Goal: Task Accomplishment & Management: Use online tool/utility

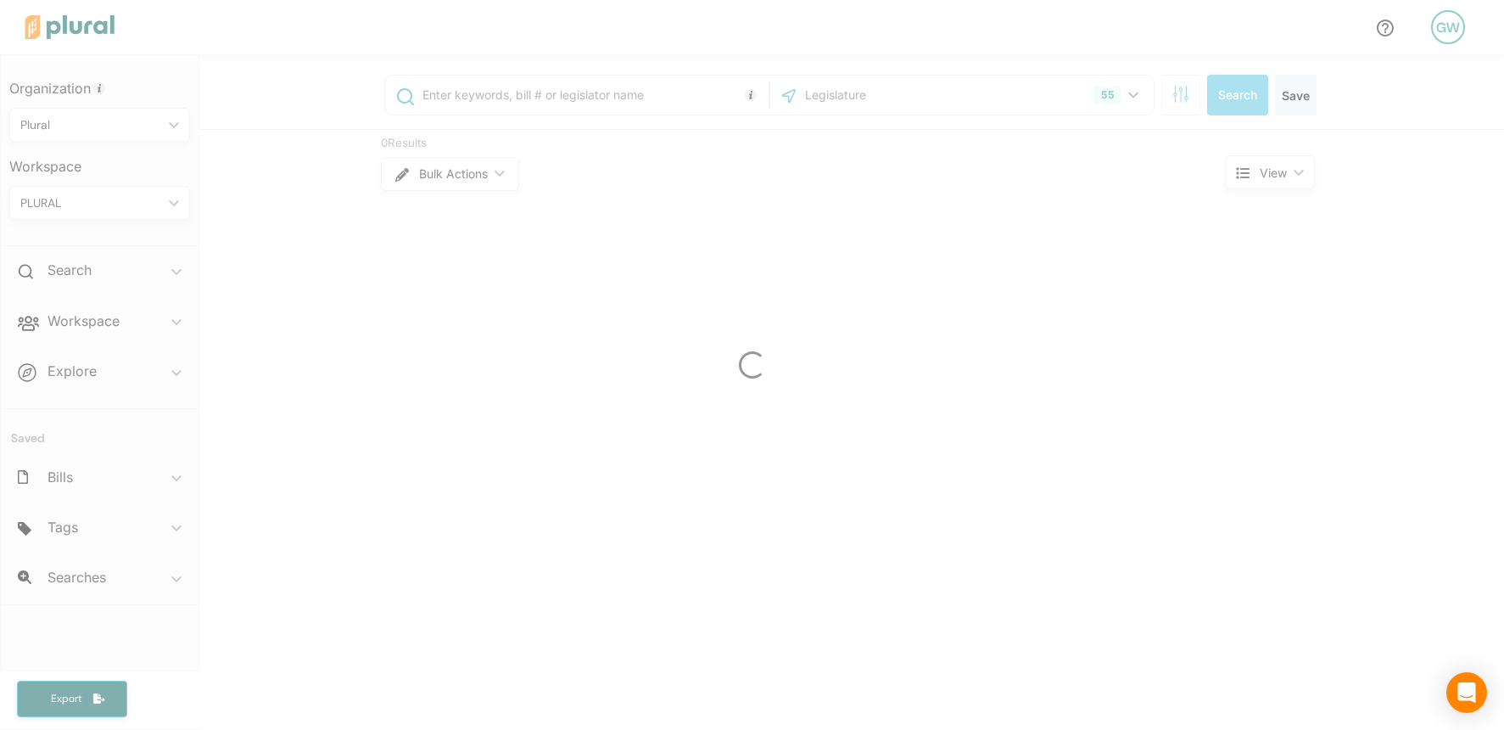
click at [1447, 25] on div "GW Organization Plural ic_keyboard_arrow_down Personal Plural Workspace PLURAL …" at bounding box center [752, 365] width 1504 height 730
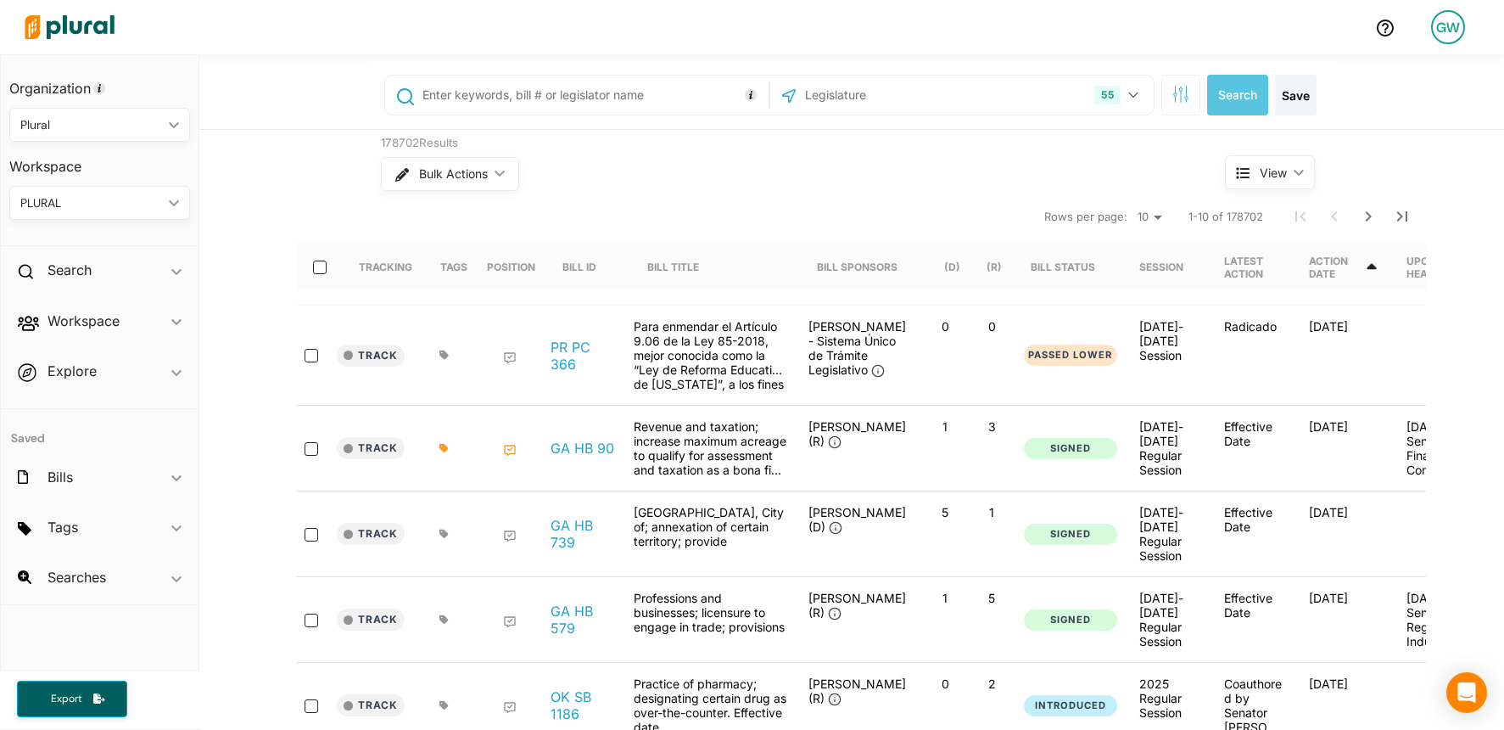
click at [1451, 30] on div "GW" at bounding box center [1448, 27] width 34 height 34
click at [1390, 77] on link "Admin Dashboard" at bounding box center [1402, 75] width 148 height 42
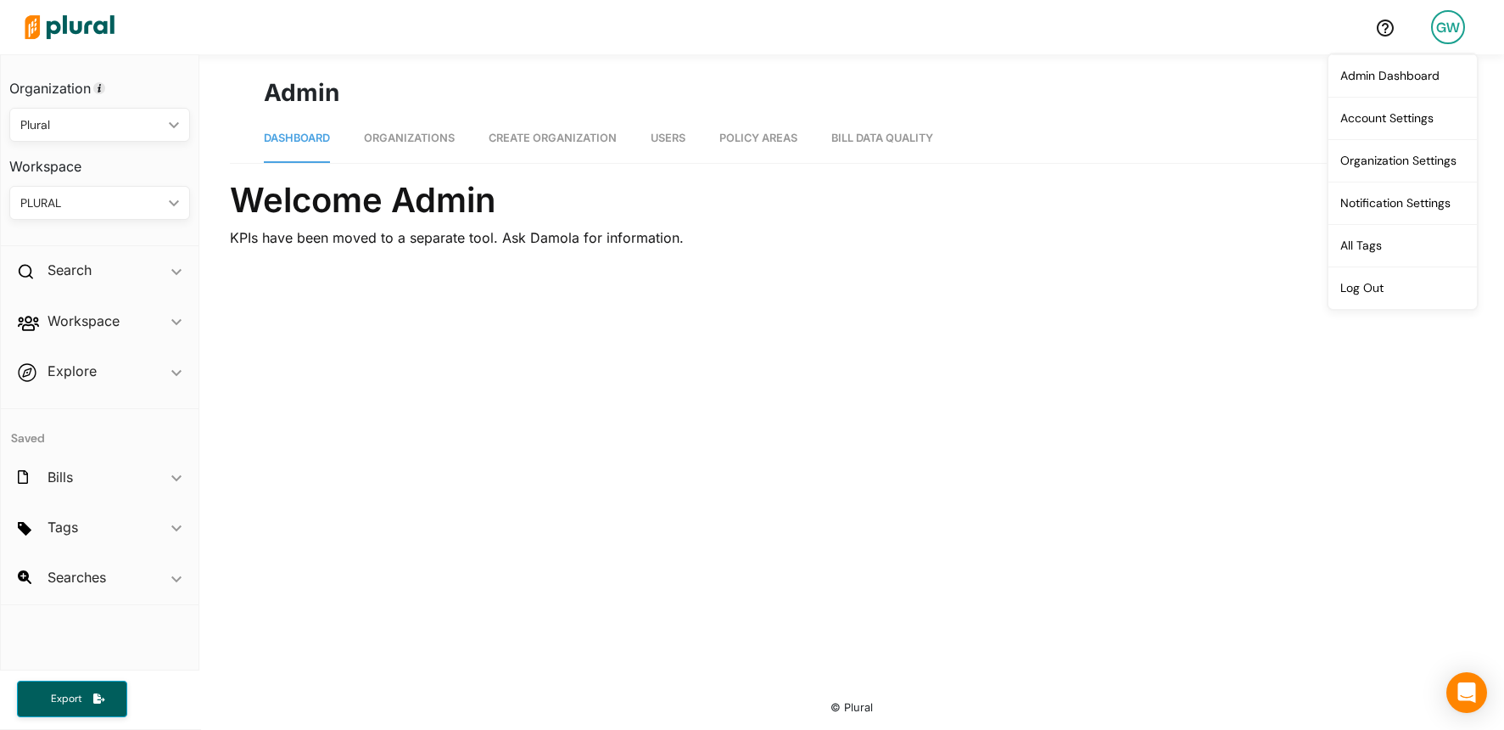
click at [411, 139] on span "Organizations" at bounding box center [409, 137] width 91 height 13
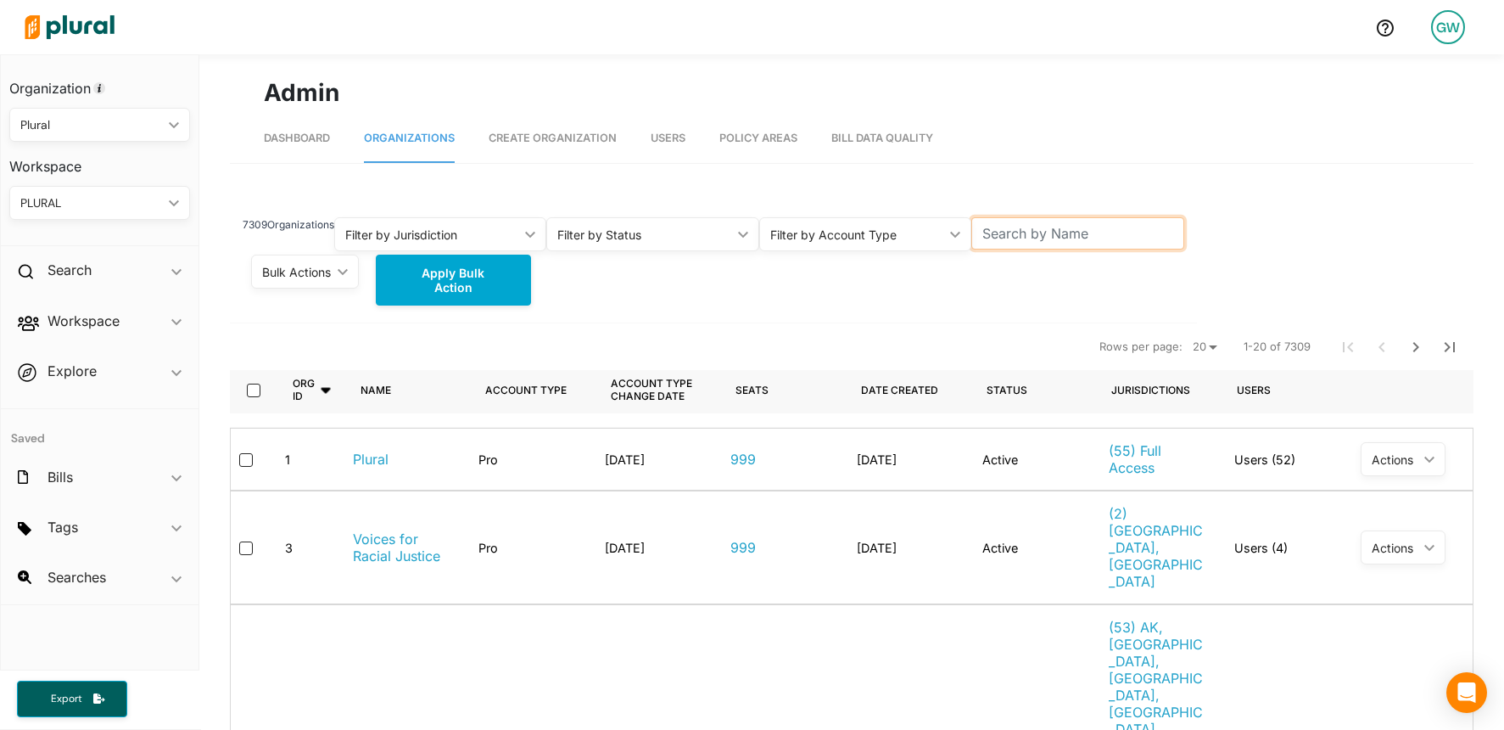
click at [1023, 224] on input "text" at bounding box center [1077, 233] width 213 height 32
type input "sisters"
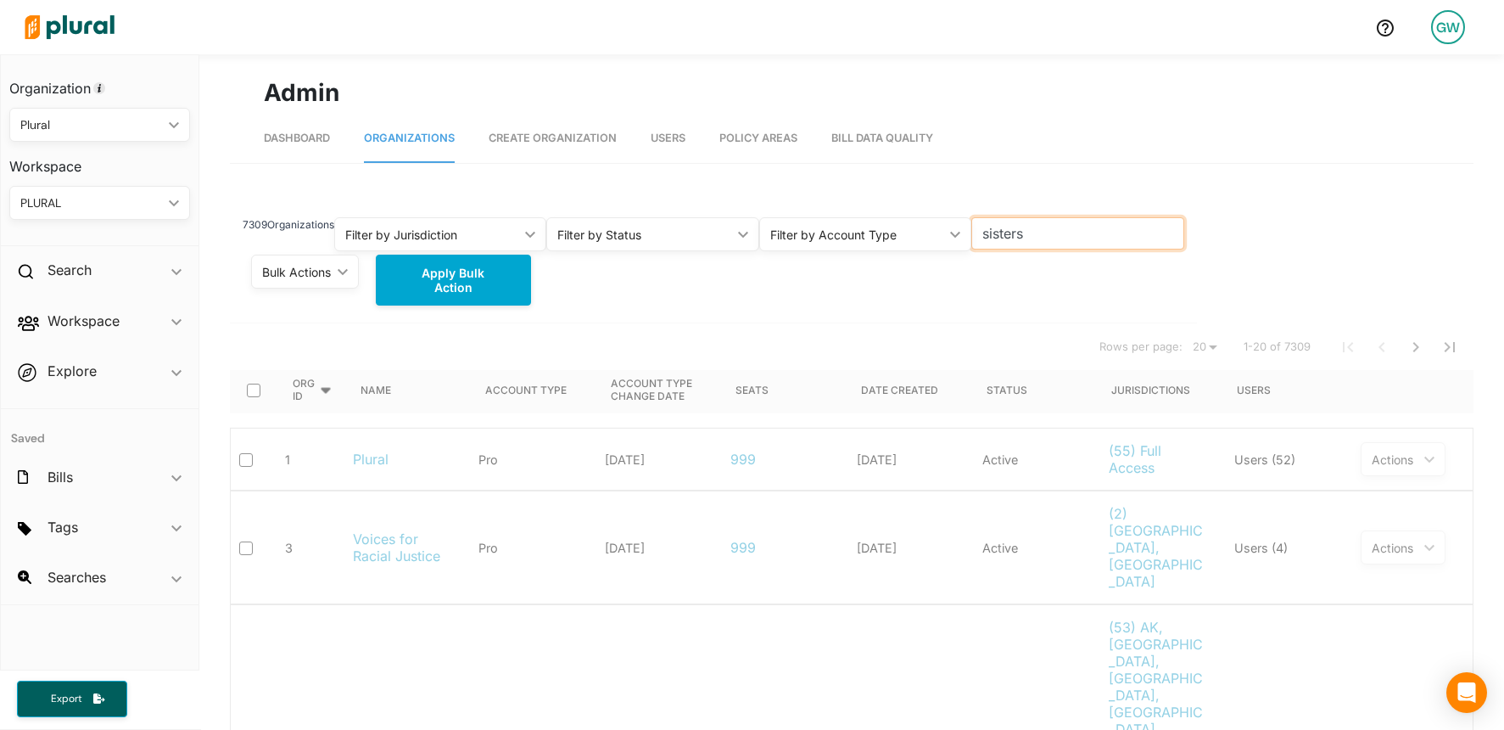
scroll to position [20, 0]
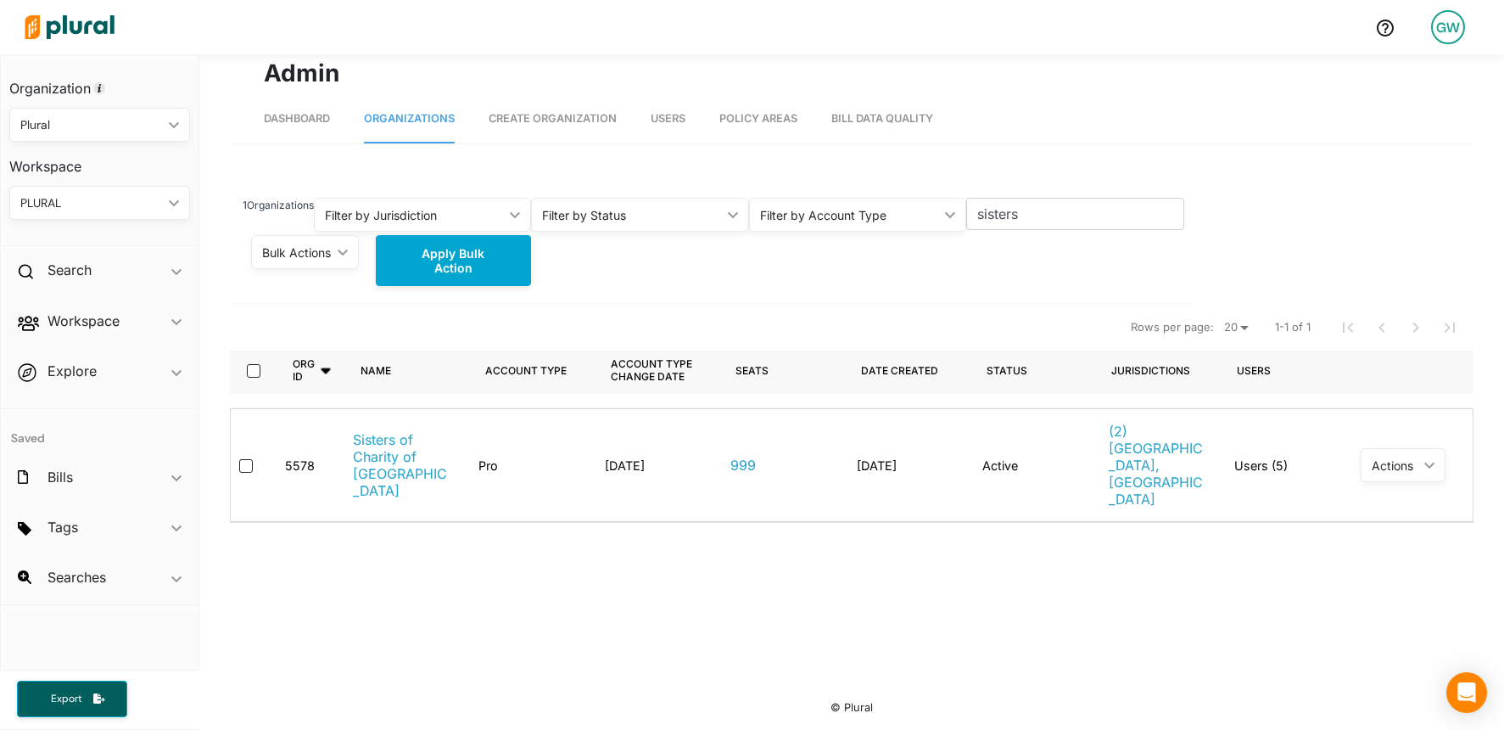
drag, startPoint x: 375, startPoint y: 441, endPoint x: 688, endPoint y: 389, distance: 317.3
click at [375, 442] on link "Sisters of Charity of [GEOGRAPHIC_DATA]" at bounding box center [402, 465] width 99 height 68
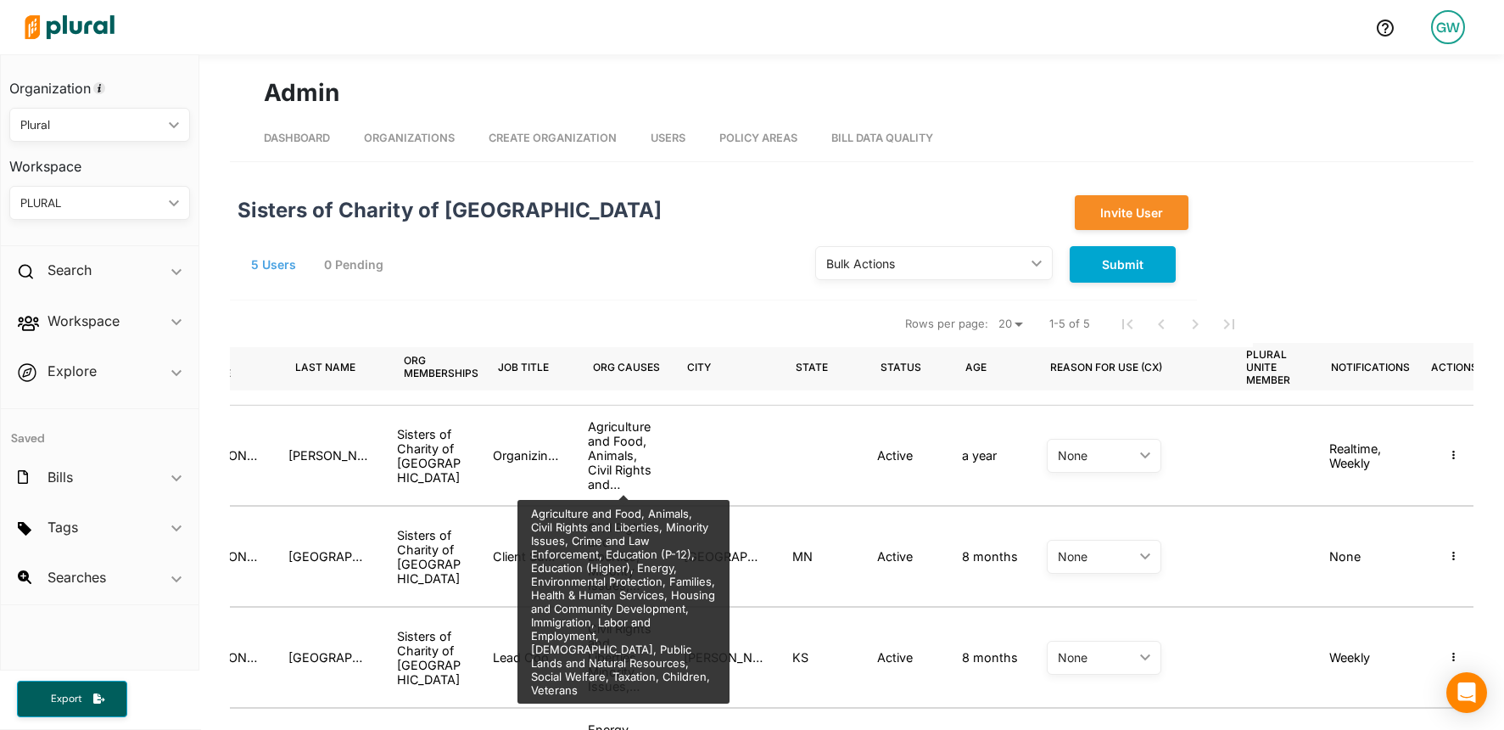
scroll to position [0, 257]
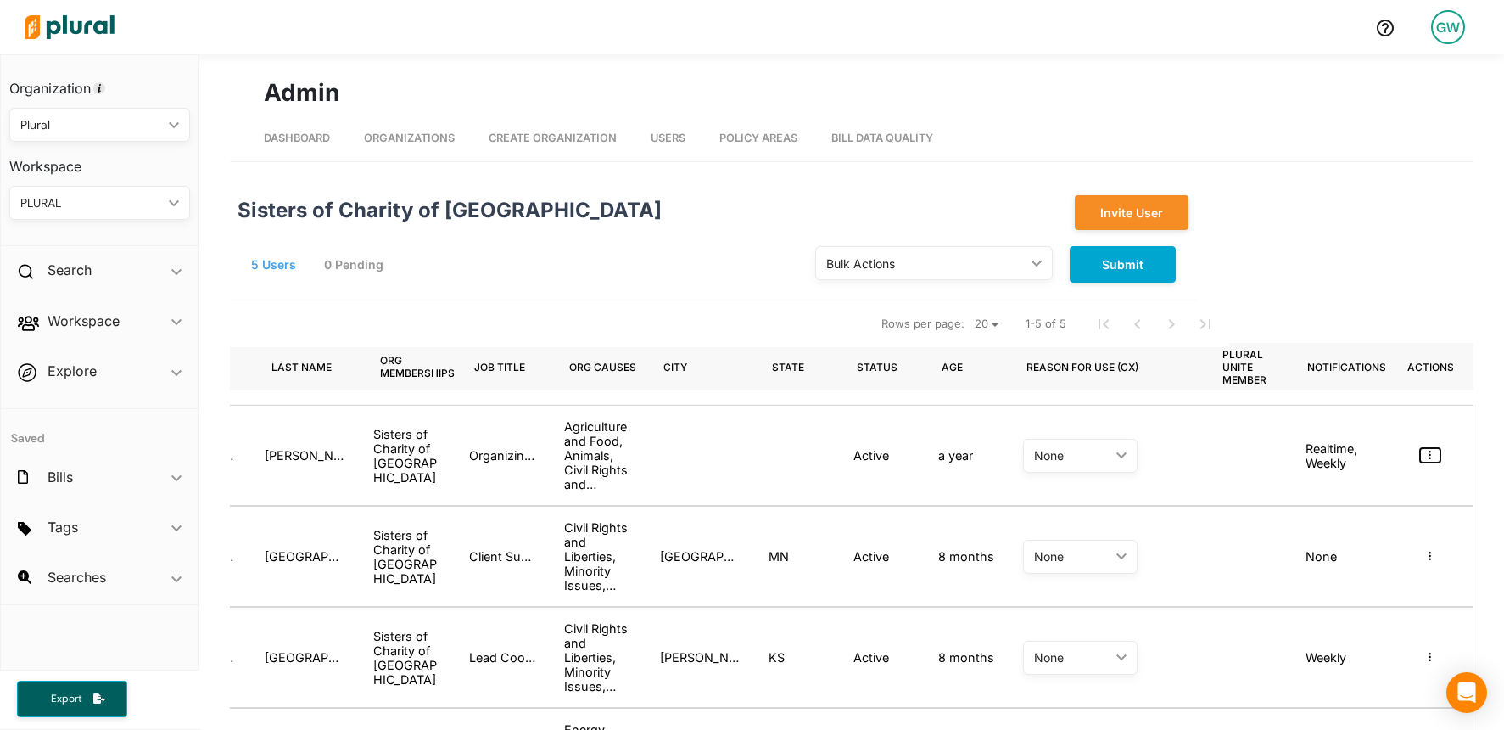
click at [1437, 453] on button "button" at bounding box center [1430, 455] width 20 height 14
click at [1372, 491] on div "Masquerade as user" at bounding box center [1366, 485] width 120 height 14
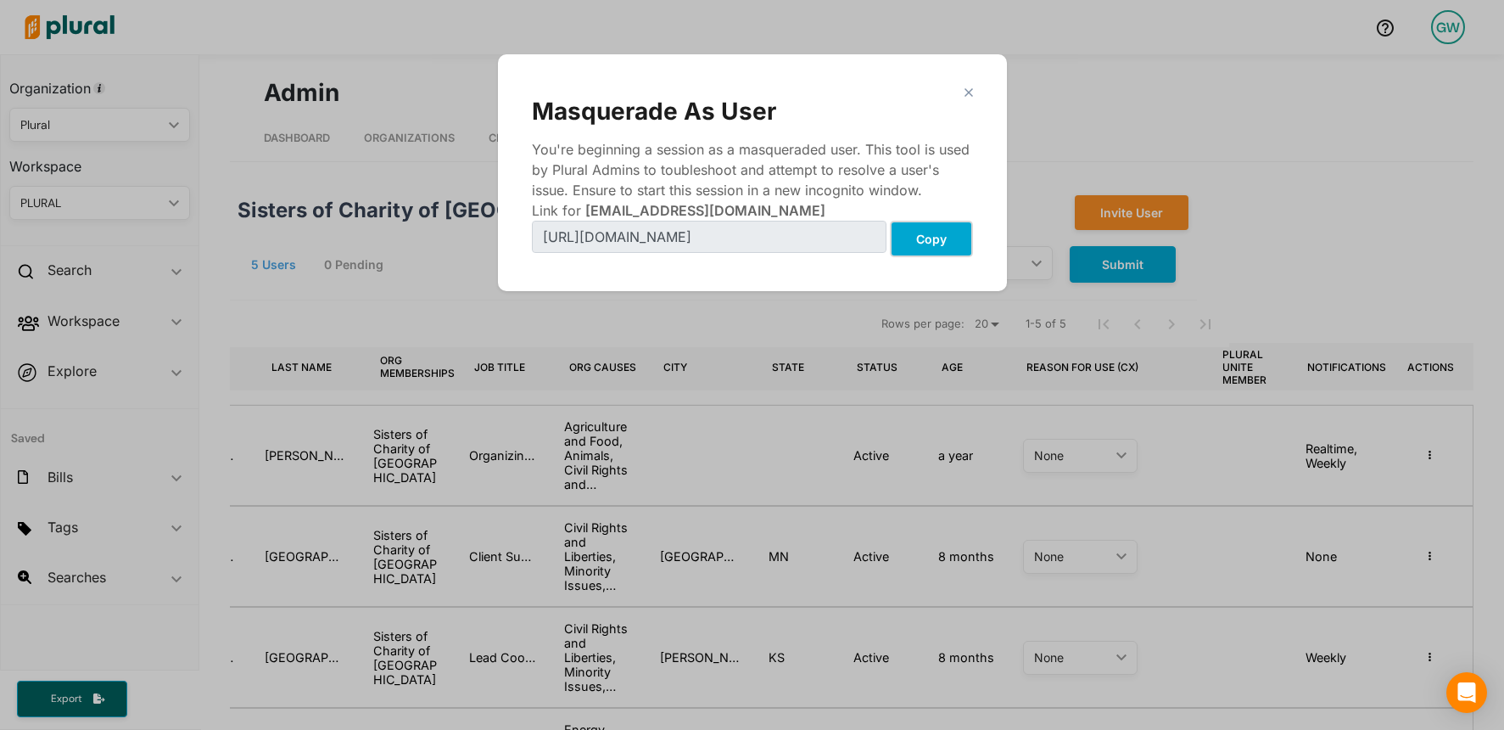
click at [931, 233] on button "Copy" at bounding box center [931, 239] width 83 height 36
click at [965, 92] on polygon "Modal" at bounding box center [968, 92] width 14 height 14
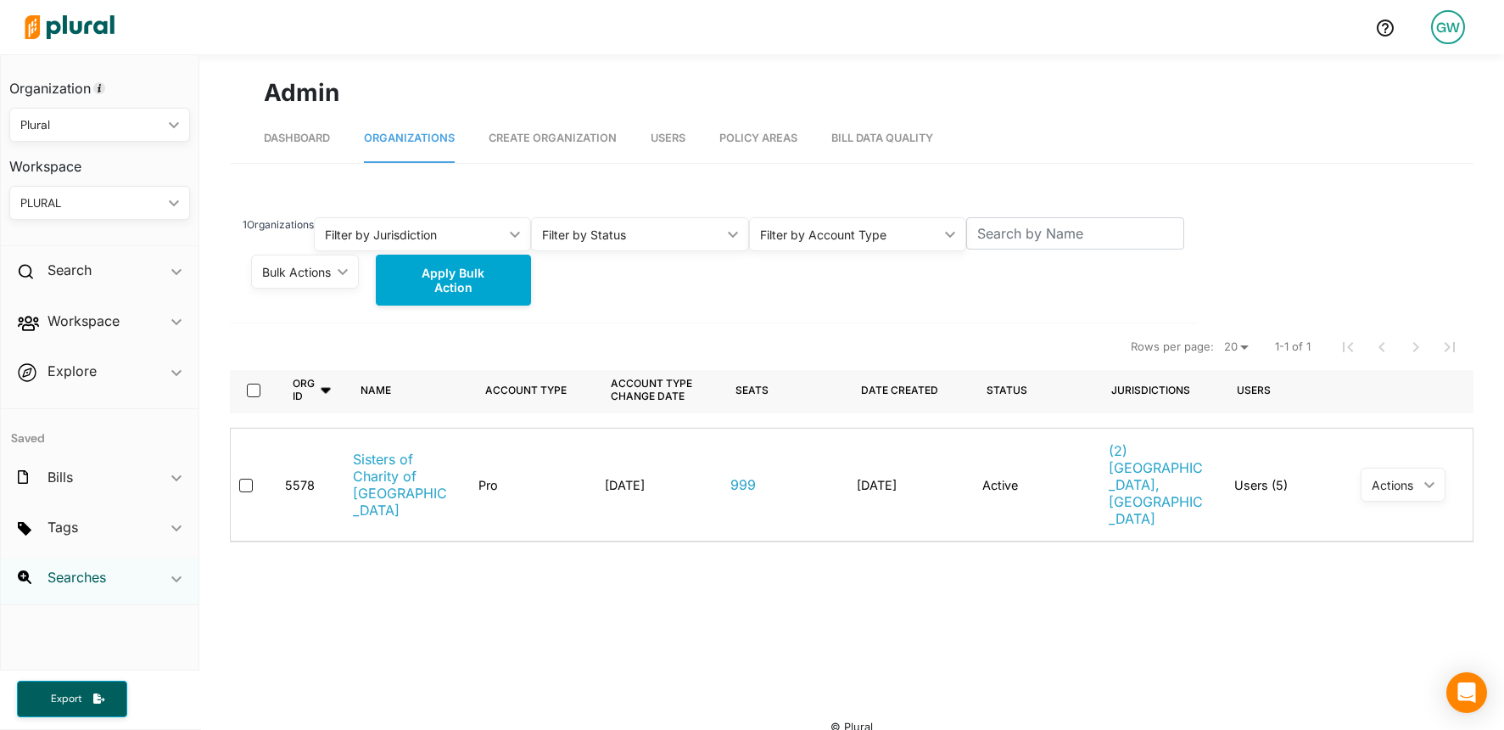
click at [74, 568] on h2 "Searches" at bounding box center [77, 577] width 59 height 19
click at [614, 113] on nav "Dashboard Organizations Create Organization Users Policy Areas Bill Data Quality" at bounding box center [852, 136] width 1244 height 53
